Goal: Task Accomplishment & Management: Manage account settings

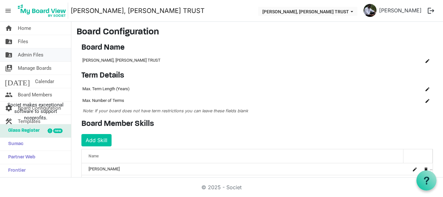
click at [35, 57] on span "Admin Files" at bounding box center [31, 54] width 26 height 13
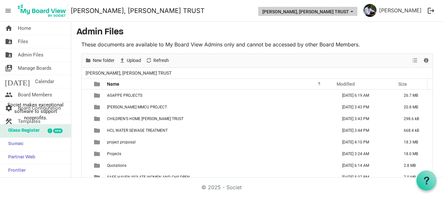
click at [271, 14] on button "[PERSON_NAME], [PERSON_NAME] TRUST" at bounding box center [307, 11] width 99 height 9
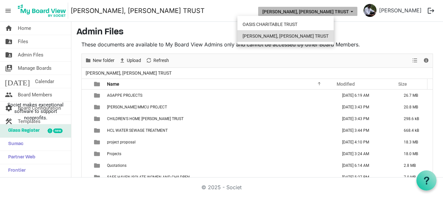
click at [272, 34] on li "[PERSON_NAME], [PERSON_NAME] TRUST" at bounding box center [285, 36] width 96 height 12
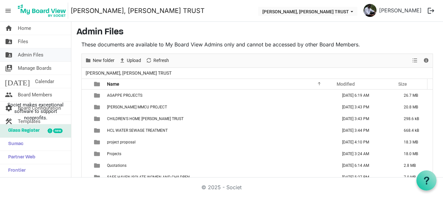
click at [25, 57] on span "Admin Files" at bounding box center [31, 54] width 26 height 13
click at [429, 11] on button "logout" at bounding box center [431, 11] width 14 height 14
